Goal: Information Seeking & Learning: Learn about a topic

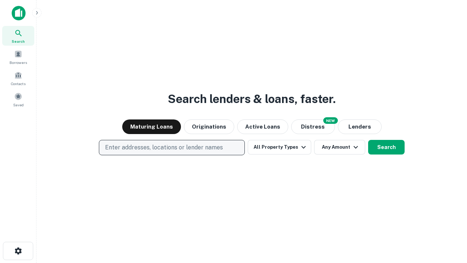
click at [171, 147] on p "Enter addresses, locations or lender names" at bounding box center [164, 147] width 118 height 9
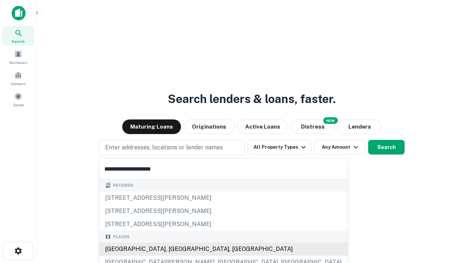
click at [174, 249] on div "[GEOGRAPHIC_DATA], [GEOGRAPHIC_DATA], [GEOGRAPHIC_DATA]" at bounding box center [223, 248] width 248 height 13
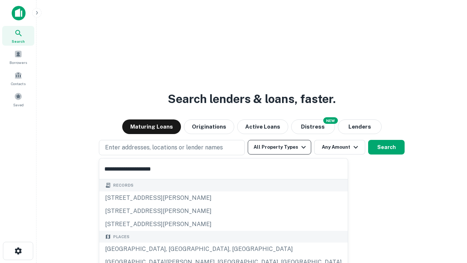
click at [279, 147] on button "All Property Types" at bounding box center [279, 147] width 63 height 15
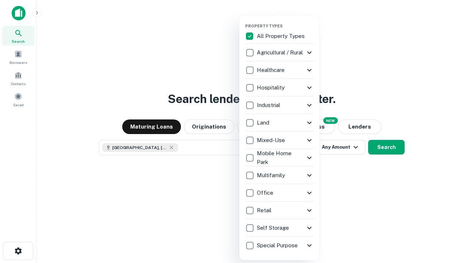
click at [285, 21] on button "button" at bounding box center [285, 21] width 80 height 0
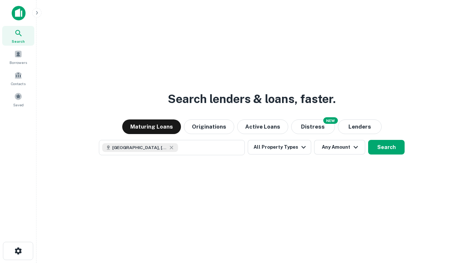
scroll to position [12, 0]
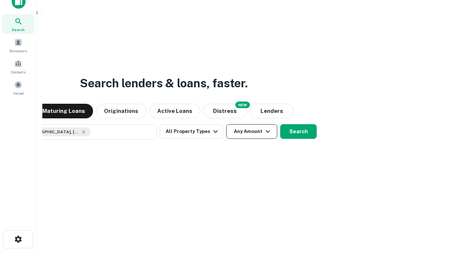
click at [226, 124] on button "Any Amount" at bounding box center [251, 131] width 51 height 15
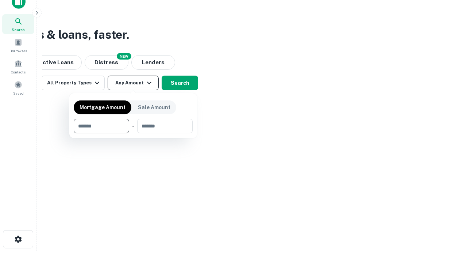
type input "*******"
click at [133, 133] on button "button" at bounding box center [133, 133] width 119 height 0
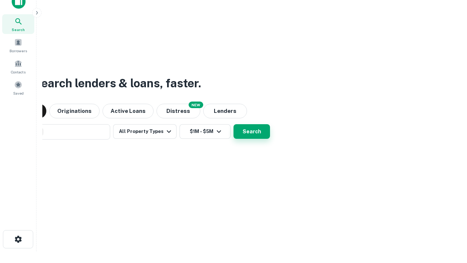
click at [233, 124] on button "Search" at bounding box center [251, 131] width 36 height 15
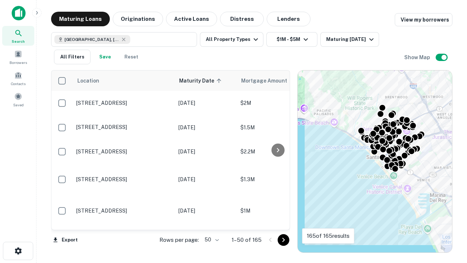
click at [210, 239] on body "Search Borrowers Contacts Saved Maturing Loans Originations Active Loans Distre…" at bounding box center [233, 131] width 467 height 263
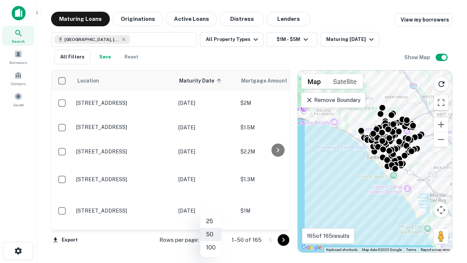
click at [211, 221] on li "25" at bounding box center [210, 220] width 21 height 13
